Goal: Navigation & Orientation: Find specific page/section

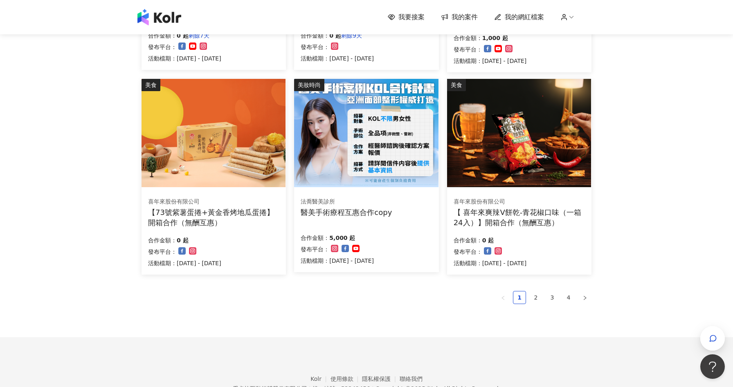
scroll to position [491, 0]
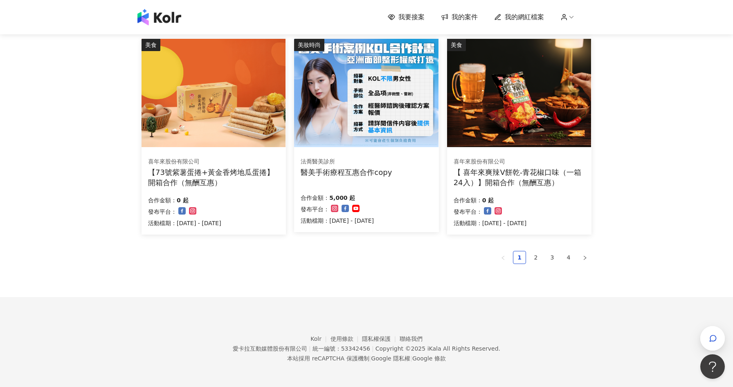
click at [538, 256] on link "2" at bounding box center [536, 258] width 12 height 12
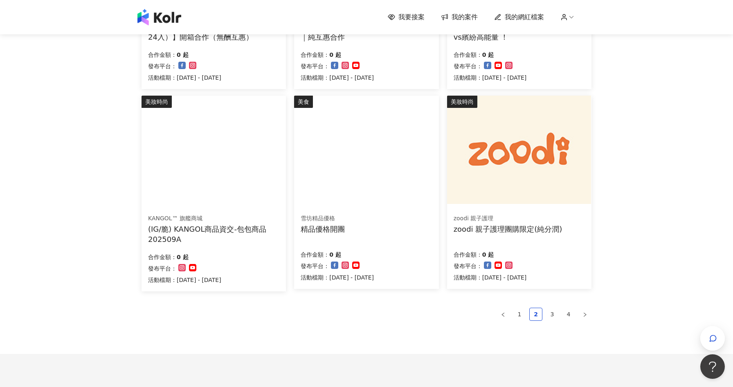
scroll to position [479, 0]
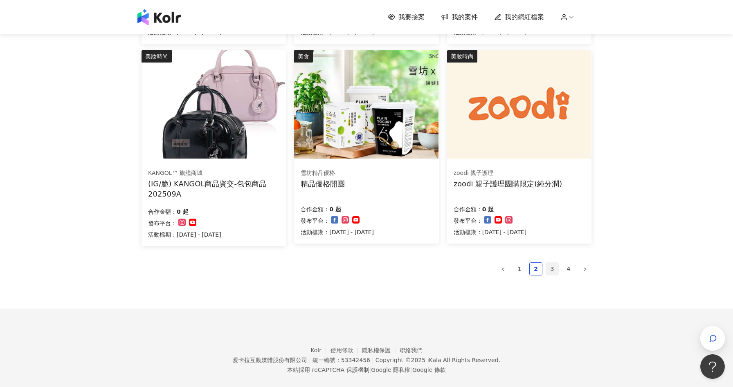
click at [551, 267] on link "3" at bounding box center [552, 269] width 12 height 12
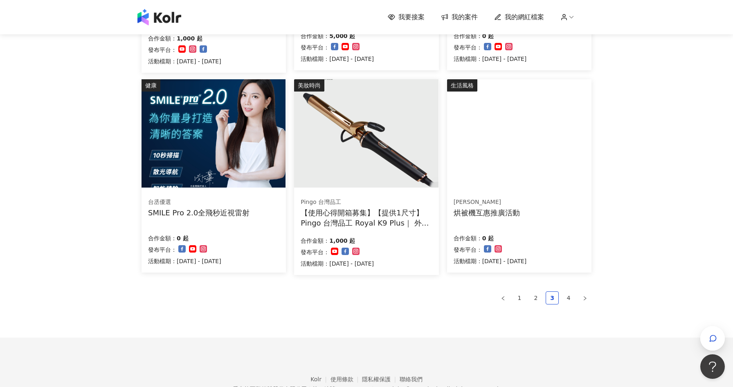
scroll to position [474, 0]
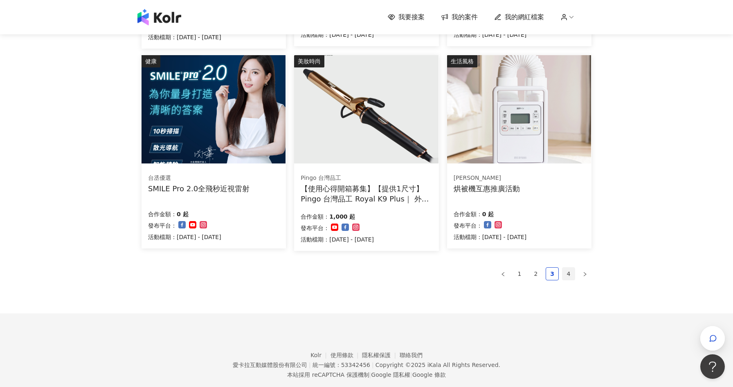
click at [571, 273] on link "4" at bounding box center [568, 274] width 12 height 12
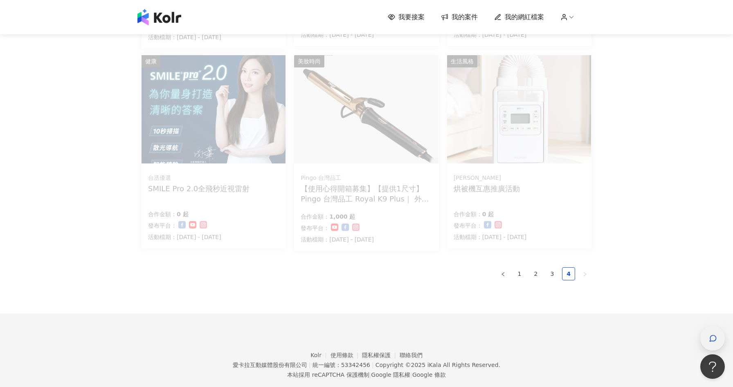
click at [712, 339] on icon "button" at bounding box center [713, 339] width 8 height 8
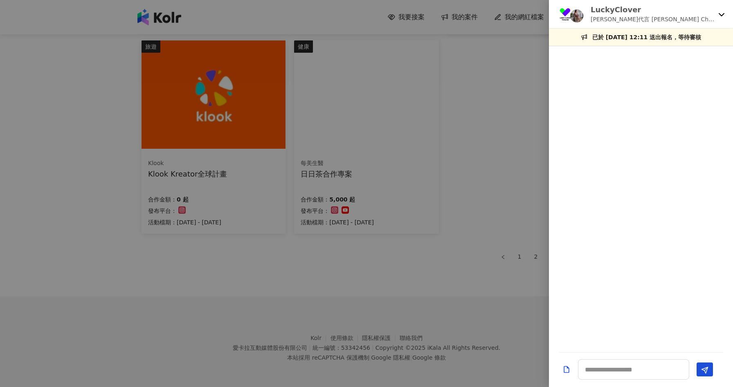
scroll to position [286, 0]
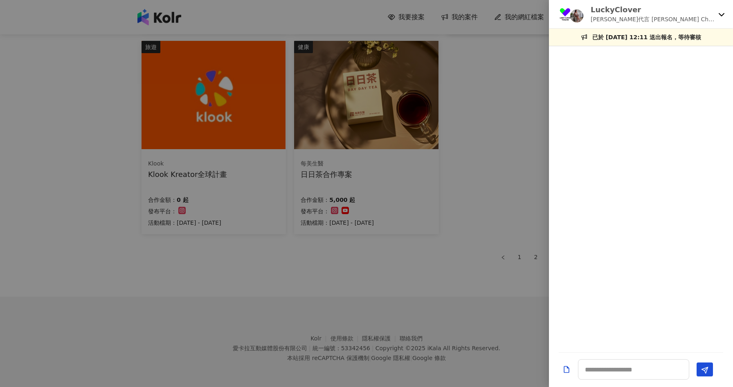
click at [722, 17] on icon at bounding box center [721, 14] width 7 height 7
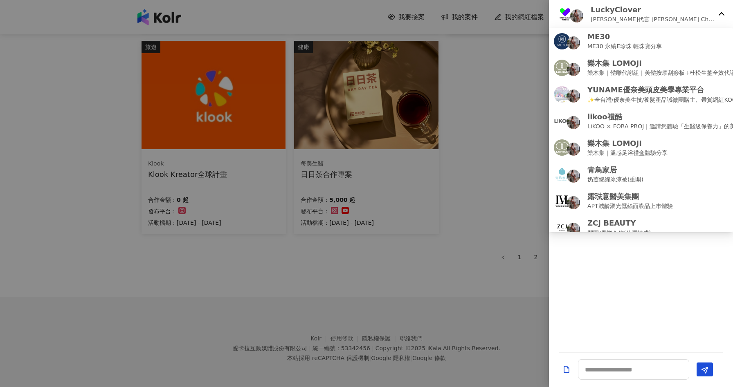
click at [510, 178] on div at bounding box center [366, 193] width 733 height 387
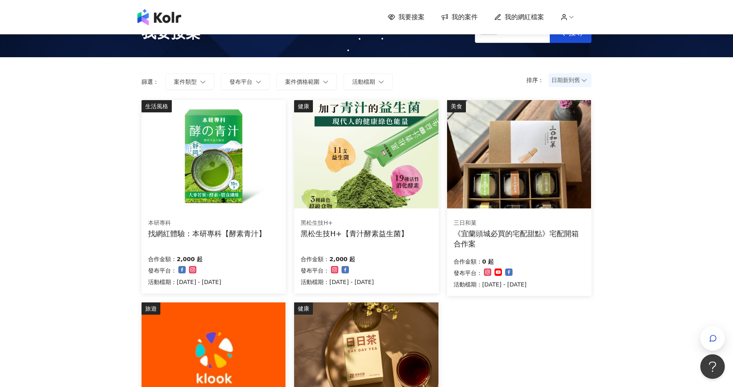
scroll to position [0, 0]
